Goal: Information Seeking & Learning: Find specific fact

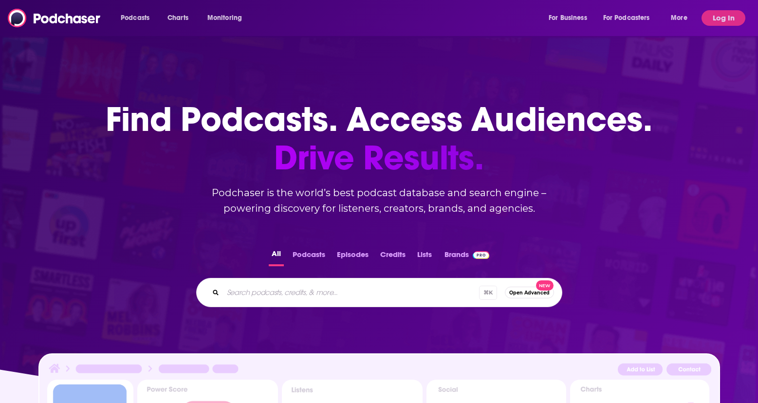
click at [242, 317] on div "All Podcasts Episodes Credits Lists Brands ⌘ K Open Advanced New" at bounding box center [379, 277] width 727 height 91
click at [253, 299] on input "Search podcasts, credits, & more..." at bounding box center [364, 293] width 282 height 16
click at [733, 24] on button "Log In" at bounding box center [723, 18] width 44 height 16
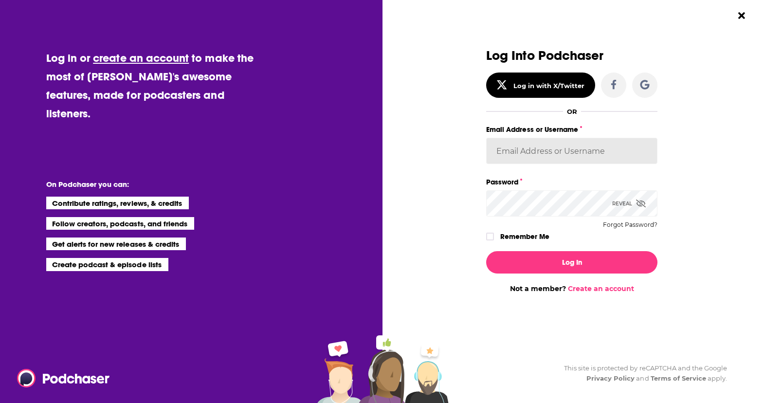
click at [622, 152] on input "Email Address or Username" at bounding box center [571, 151] width 171 height 26
type input "danikarchmer"
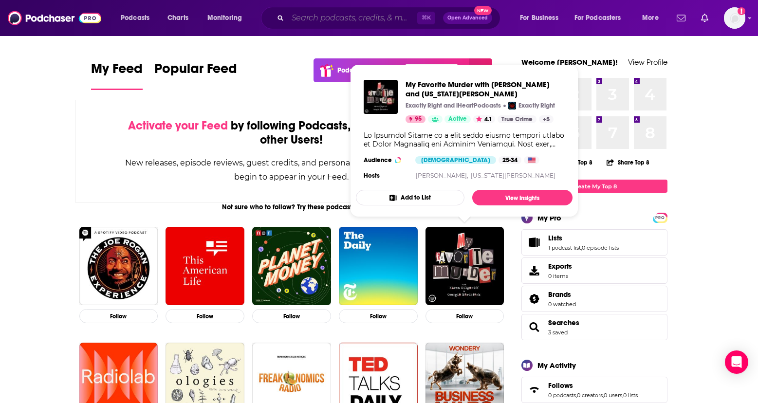
click at [398, 22] on input "Search podcasts, credits, & more..." at bounding box center [352, 18] width 129 height 16
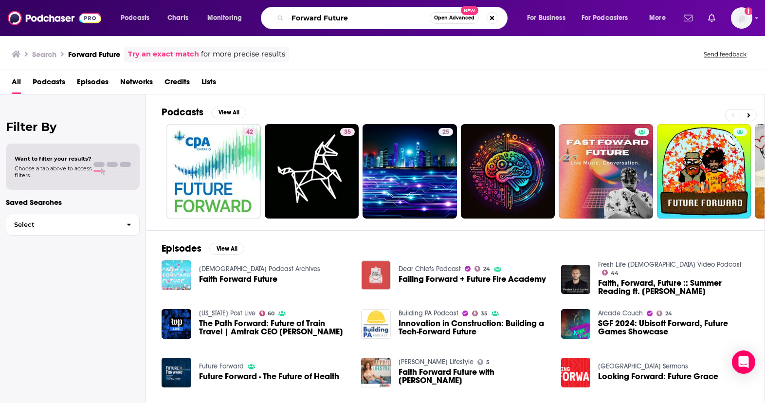
click at [366, 24] on input "Forward Future" at bounding box center [359, 18] width 142 height 16
type input "Forward Future [PERSON_NAME]"
